Goal: Transaction & Acquisition: Purchase product/service

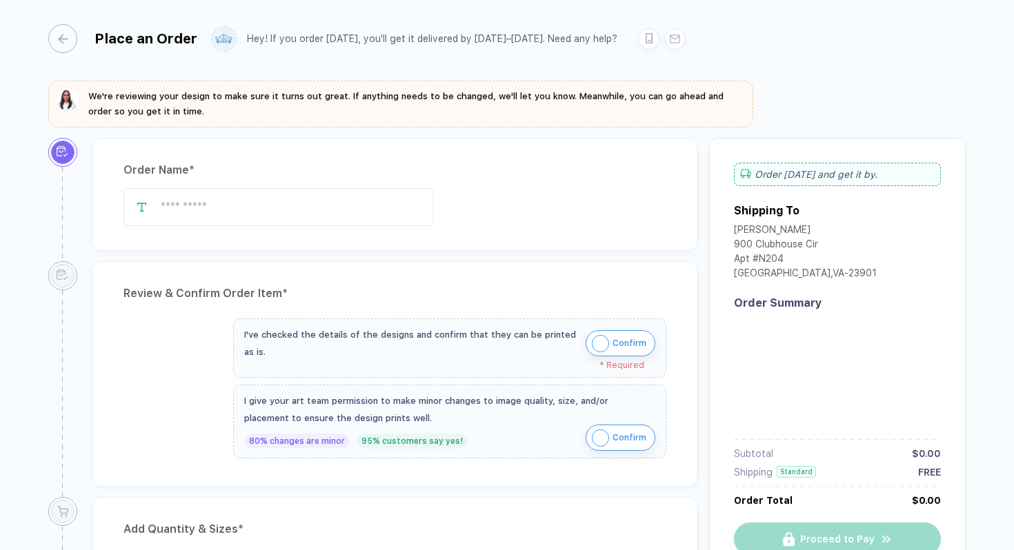
type input "**********"
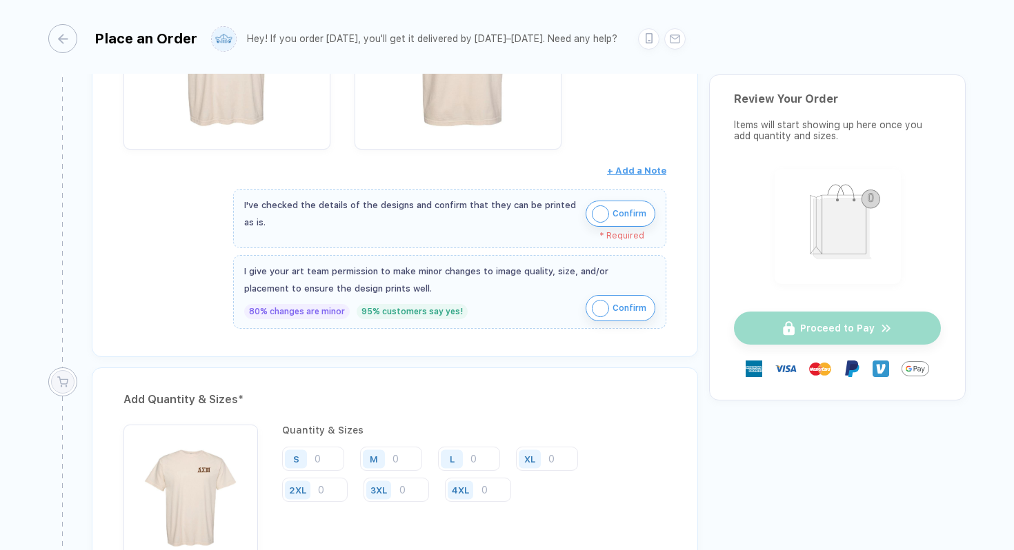
scroll to position [471, 0]
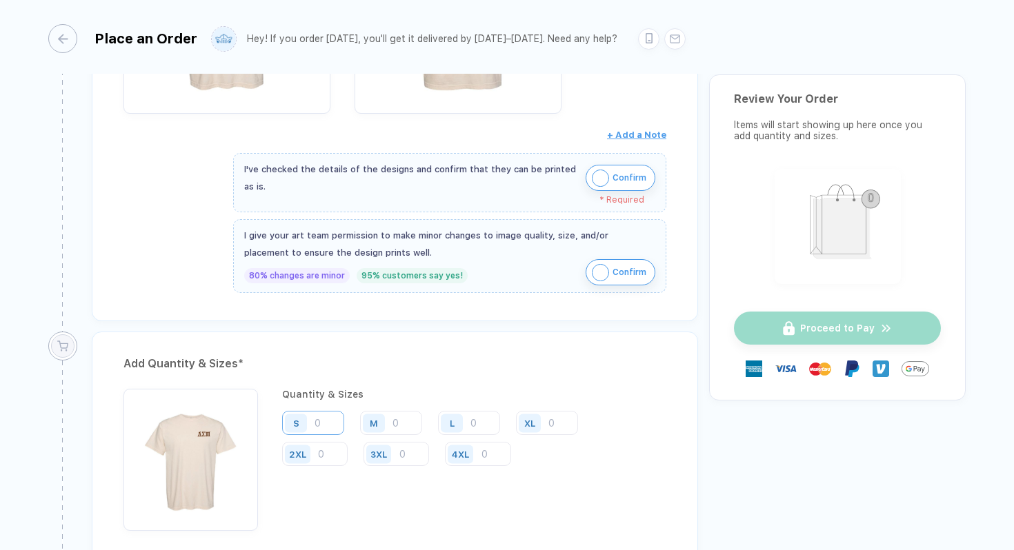
click at [319, 427] on input "number" at bounding box center [313, 423] width 62 height 24
type input "4"
click at [410, 421] on input "number" at bounding box center [391, 423] width 62 height 24
type input "7"
click at [486, 412] on input "number" at bounding box center [469, 423] width 62 height 24
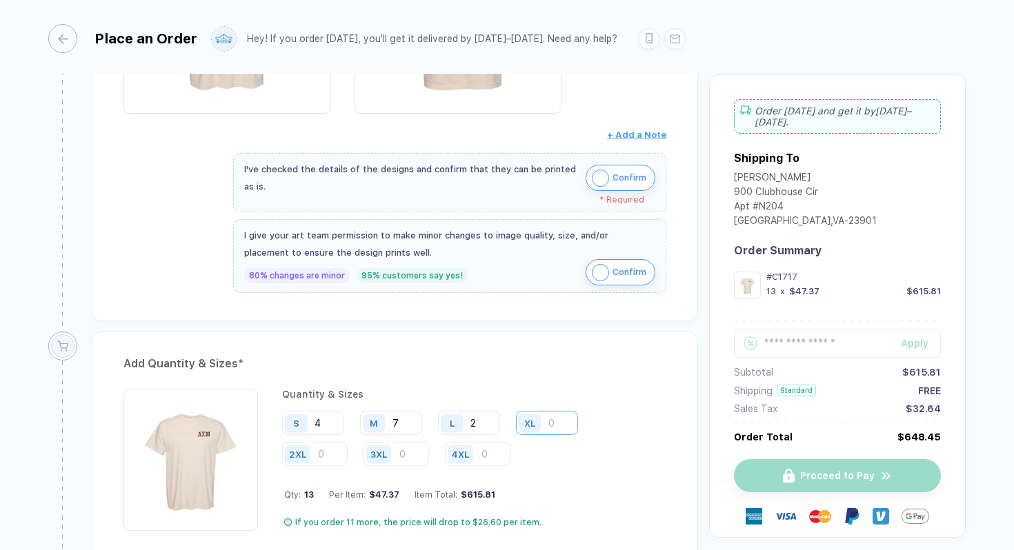
type input "2"
click at [557, 416] on input "number" at bounding box center [547, 423] width 62 height 24
type input "2"
click at [327, 463] on input "number" at bounding box center [315, 454] width 66 height 24
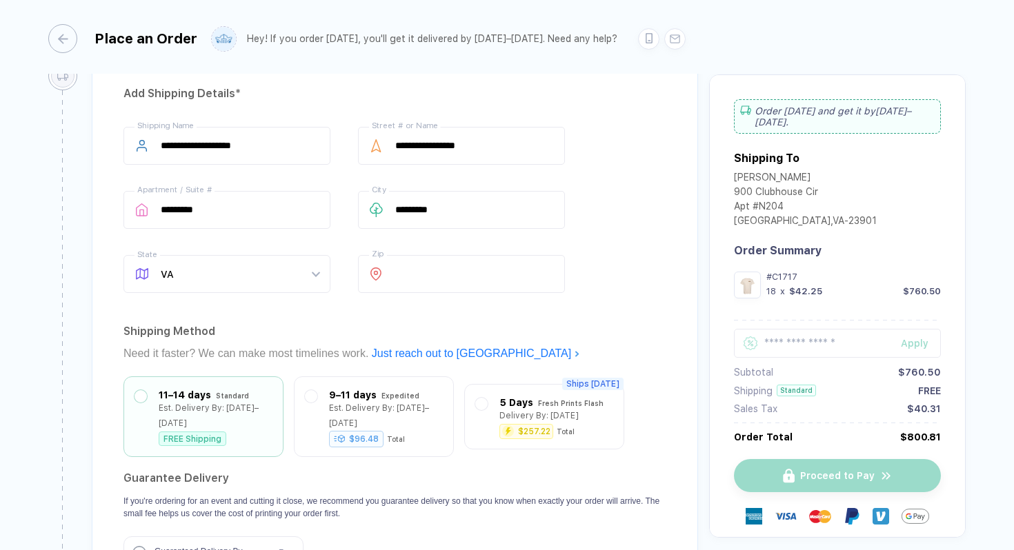
scroll to position [985, 0]
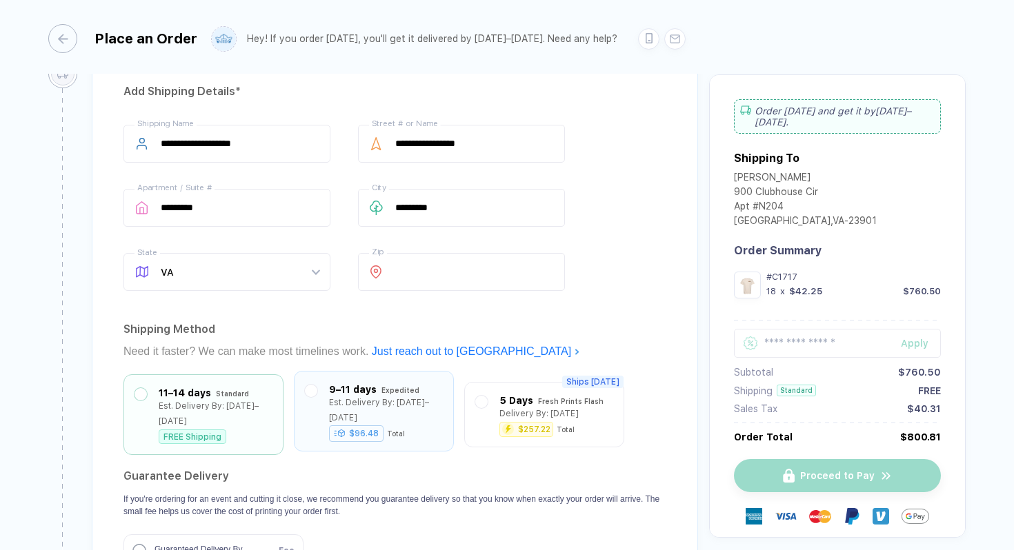
type input "3"
click at [447, 410] on div "9–11 days Expedited Est. Delivery By: [DATE]–[DATE] $96.48 Total" at bounding box center [374, 411] width 160 height 81
click at [308, 387] on label at bounding box center [311, 391] width 12 height 12
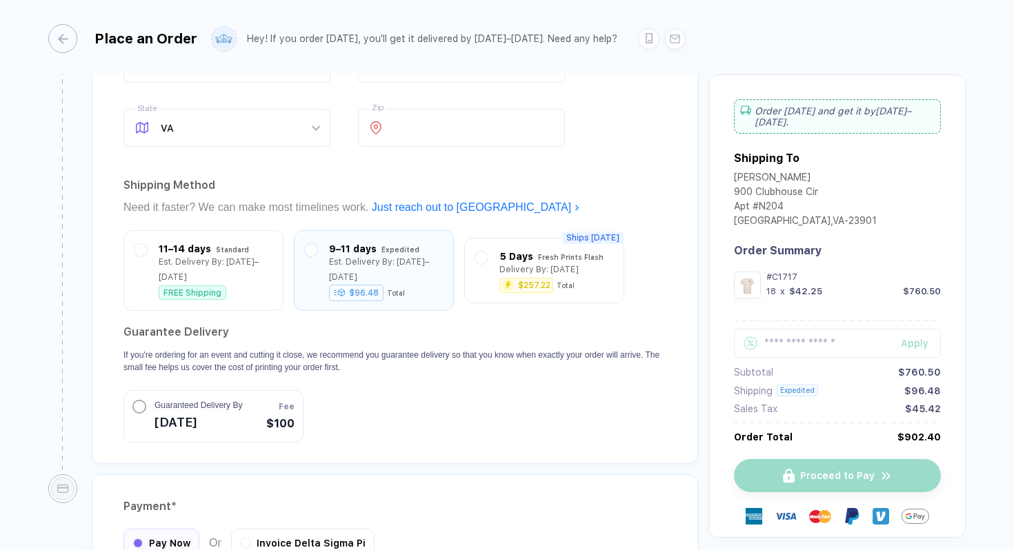
scroll to position [1175, 0]
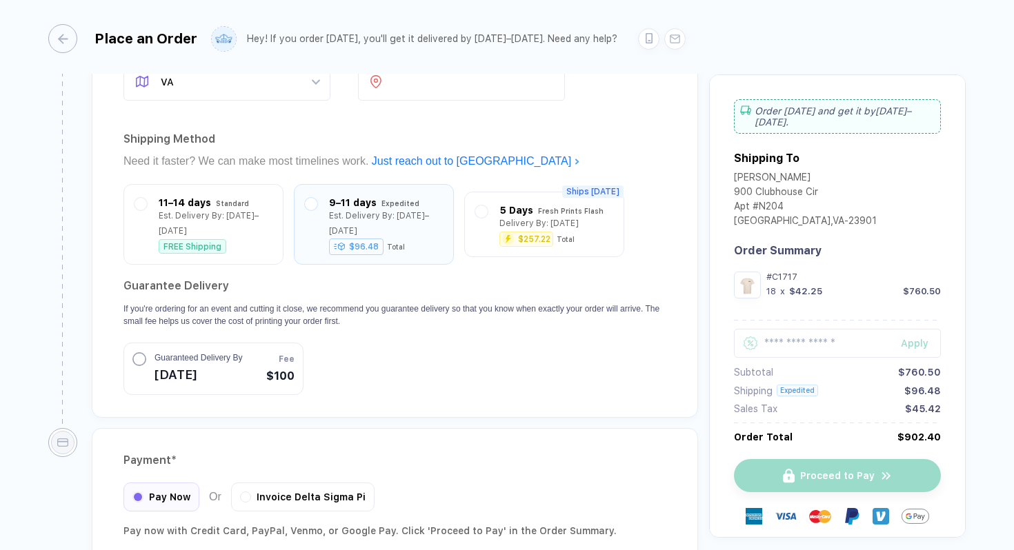
click at [248, 361] on button "Guaranteed Delivery By [DATE] Fee $100" at bounding box center [213, 369] width 180 height 52
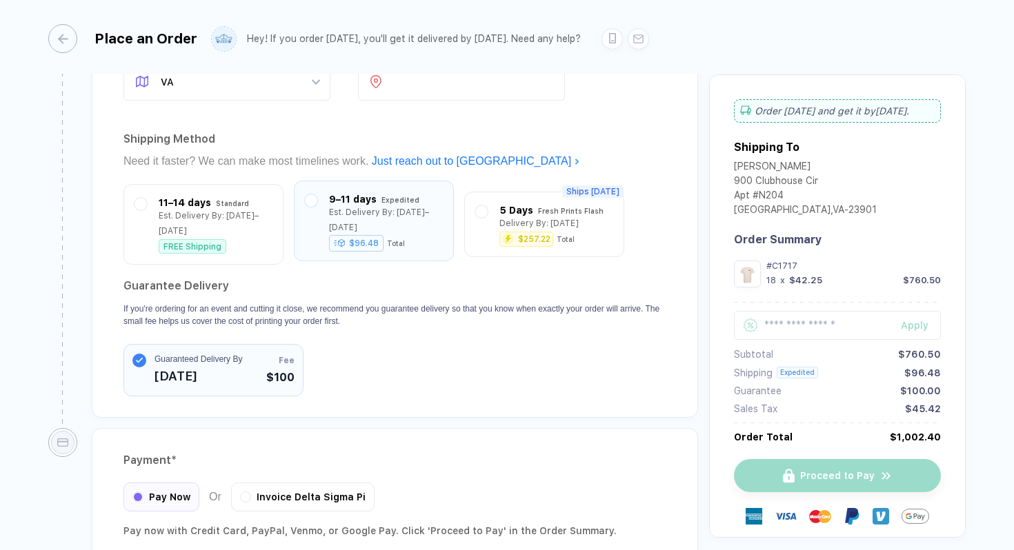
click at [351, 201] on div "9–11 days" at bounding box center [353, 199] width 48 height 15
click at [274, 232] on div "11–14 days Standard Est. Delivery By: [DATE]–[DATE] FREE Shipping" at bounding box center [203, 221] width 160 height 81
click at [153, 199] on div "11–14 days Standard Est. Delivery By: [DATE]–[DATE] FREE Shipping" at bounding box center [203, 221] width 138 height 59
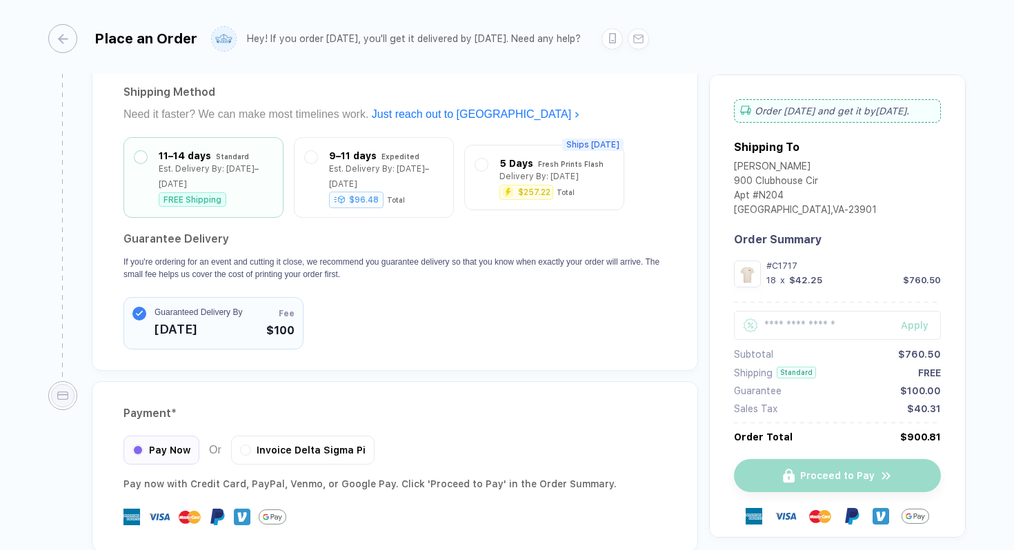
scroll to position [1291, 0]
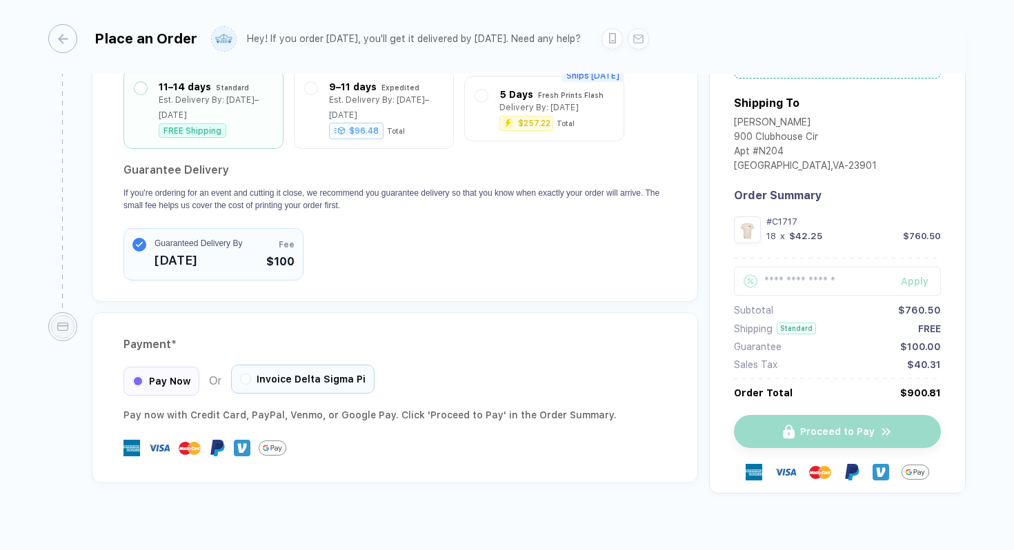
click at [319, 374] on span "Invoice Delta Sigma Pi" at bounding box center [310, 379] width 109 height 11
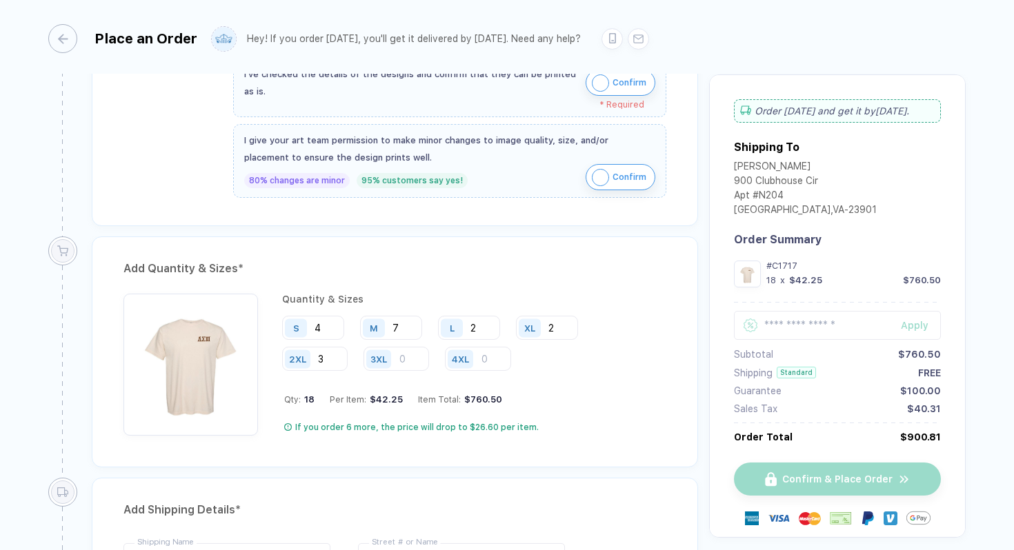
scroll to position [564, 0]
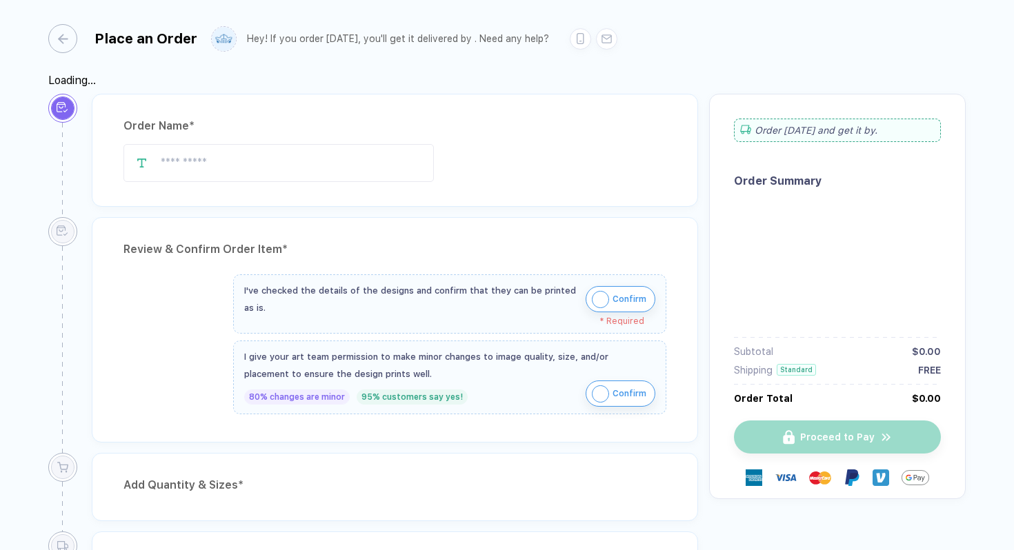
type input "**********"
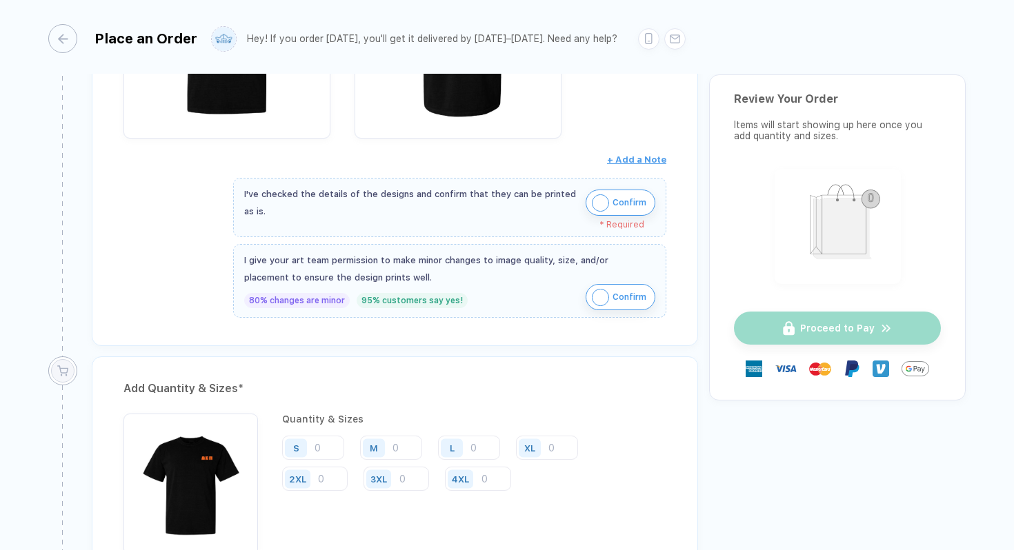
scroll to position [527, 0]
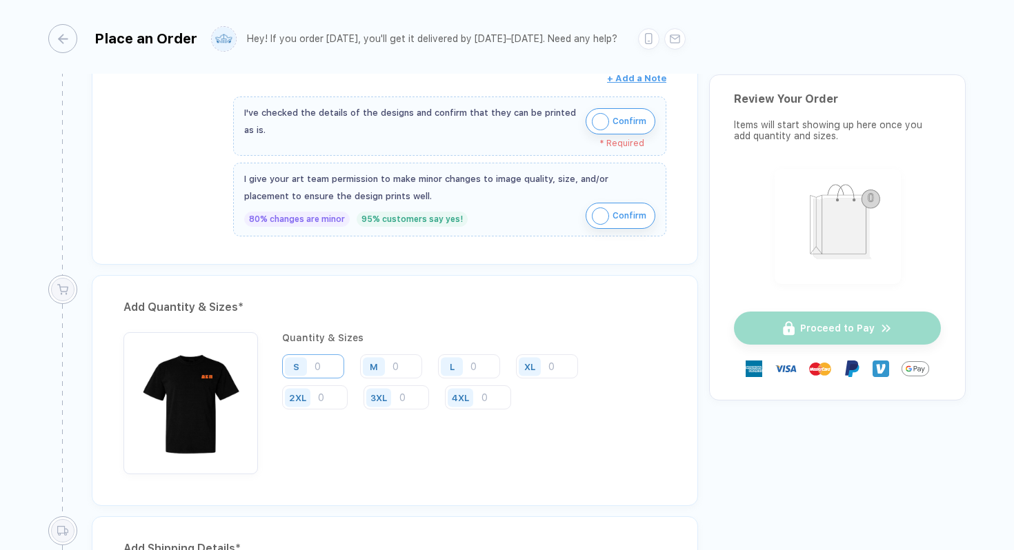
click at [329, 365] on input "number" at bounding box center [313, 366] width 62 height 24
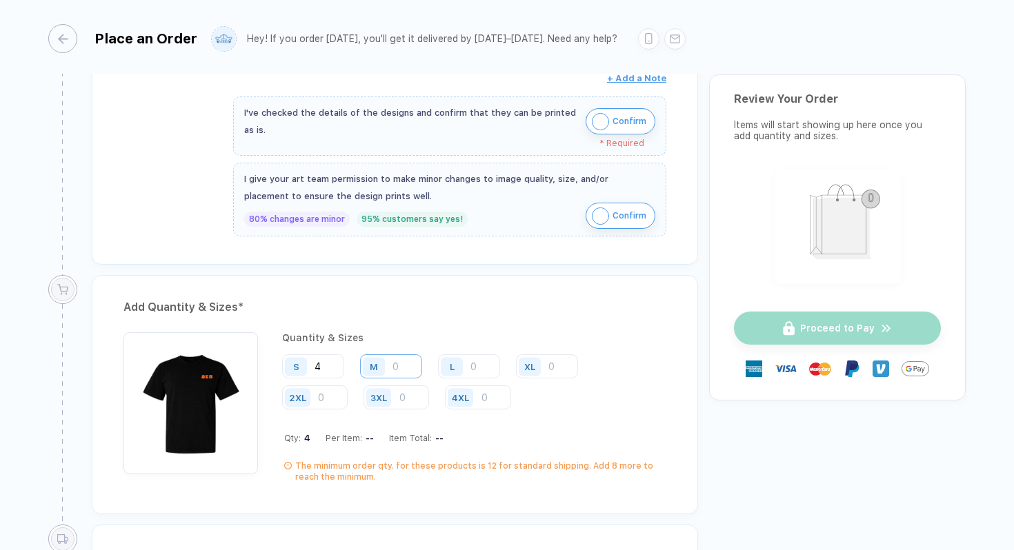
type input "4"
click at [399, 364] on input "number" at bounding box center [391, 366] width 62 height 24
type input "5"
click at [488, 363] on input "number" at bounding box center [469, 366] width 62 height 24
type input "1"
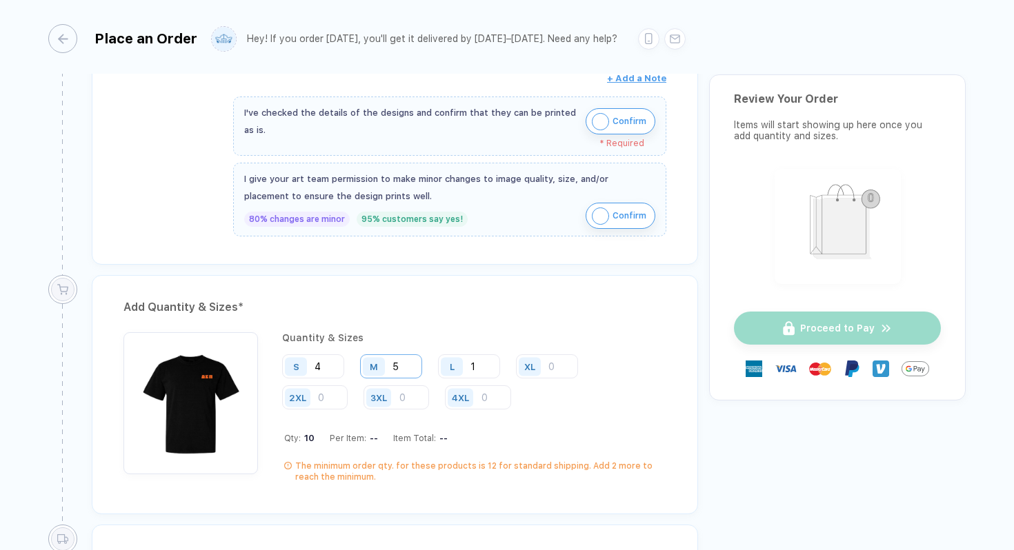
click at [407, 368] on input "5" at bounding box center [391, 366] width 62 height 24
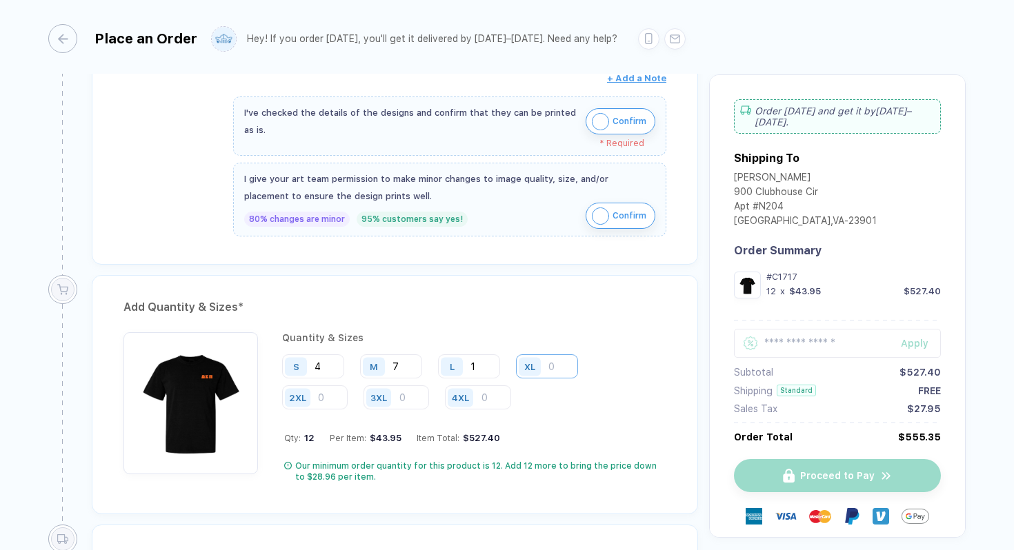
type input "7"
click at [567, 361] on input "number" at bounding box center [547, 366] width 62 height 24
type input "2"
click at [327, 403] on input "number" at bounding box center [315, 397] width 66 height 24
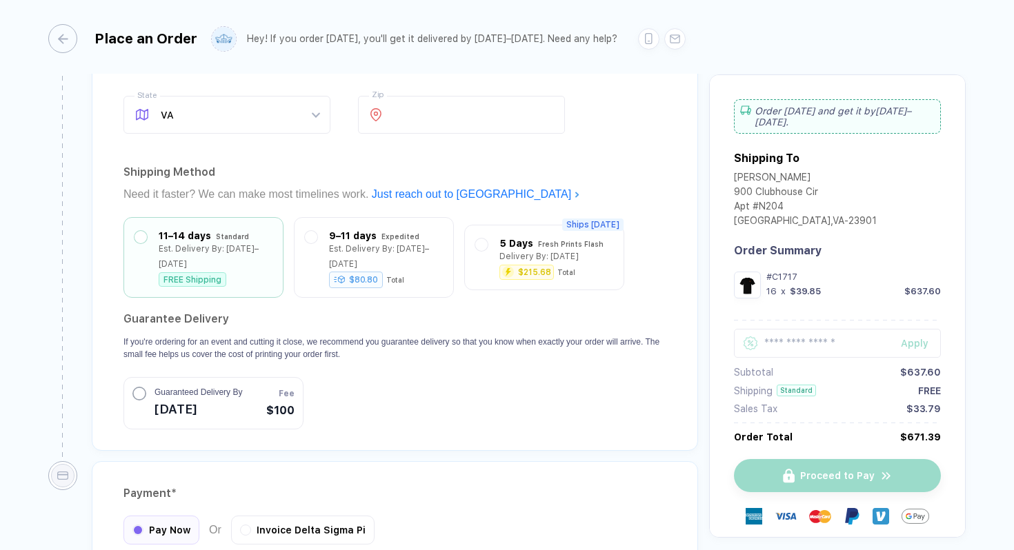
scroll to position [1167, 0]
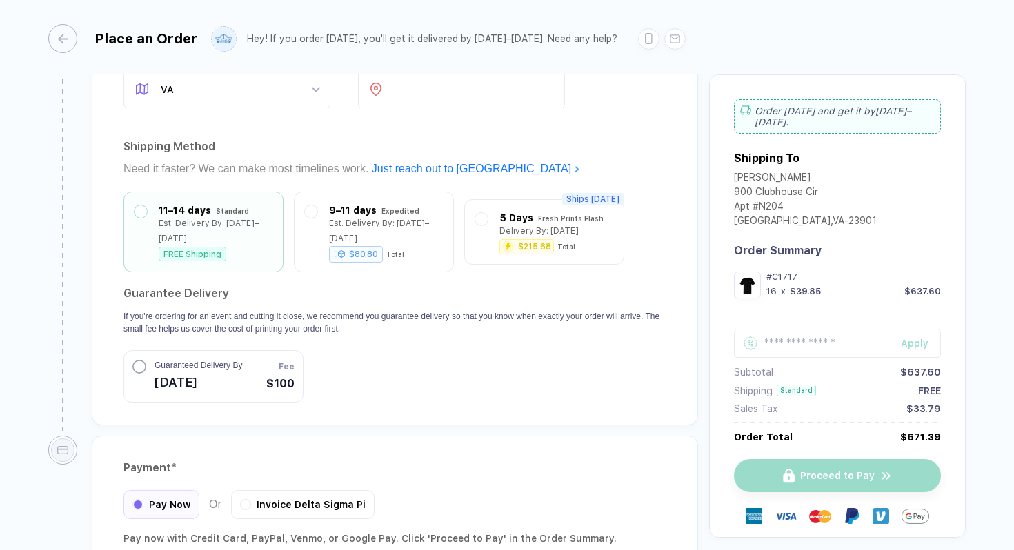
type input "2"
click at [157, 372] on span "[DATE]" at bounding box center [198, 383] width 88 height 22
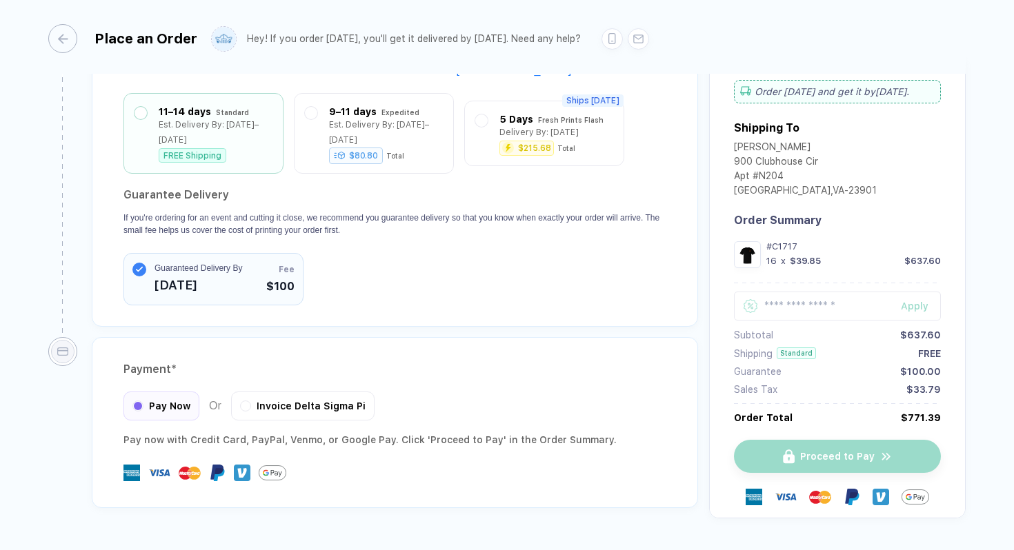
scroll to position [1280, 0]
